Goal: Use online tool/utility

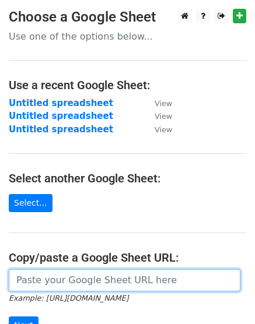
click at [125, 279] on input "url" at bounding box center [124, 280] width 231 height 22
paste input "[URL][DOMAIN_NAME]"
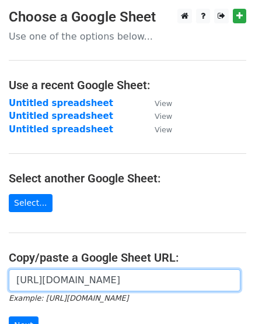
scroll to position [0, 262]
type input "[URL][DOMAIN_NAME]"
click at [9, 317] on input "Next" at bounding box center [24, 326] width 30 height 18
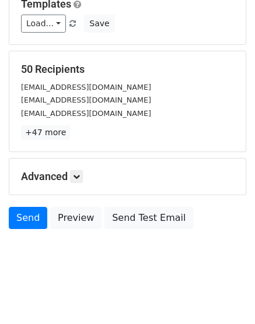
scroll to position [174, 0]
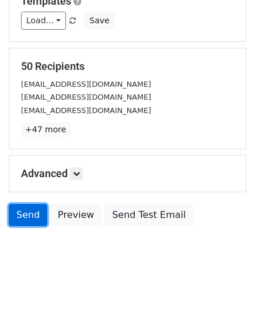
click at [28, 204] on link "Send" at bounding box center [28, 215] width 38 height 22
